Goal: Transaction & Acquisition: Subscribe to service/newsletter

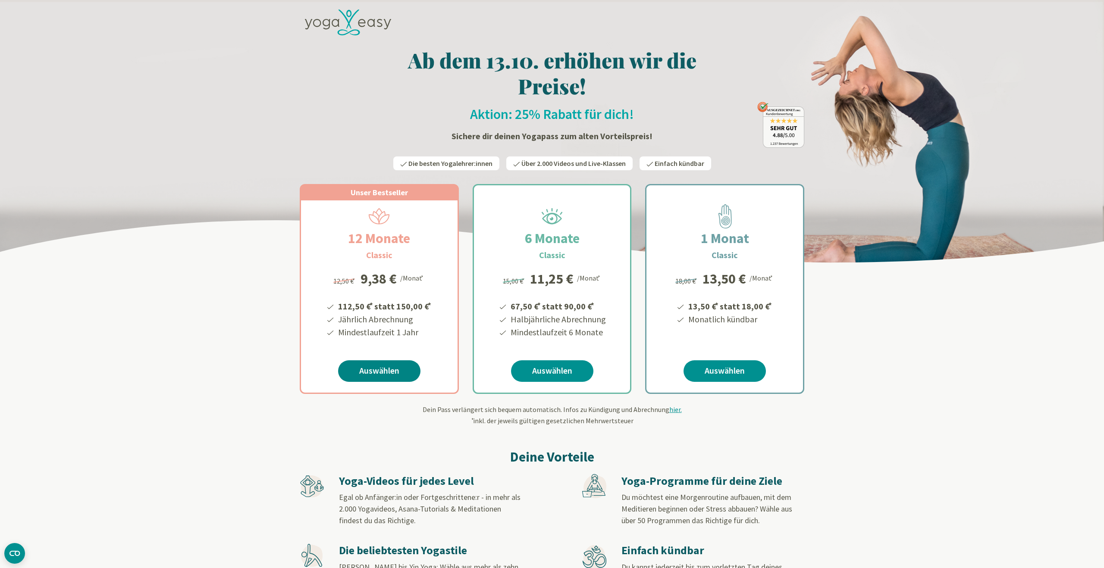
click at [389, 372] on link "Auswählen" at bounding box center [379, 372] width 82 height 22
click at [375, 25] on icon at bounding box center [348, 22] width 86 height 26
click at [369, 371] on link "Auswählen" at bounding box center [379, 372] width 82 height 22
